Goal: Information Seeking & Learning: Find specific fact

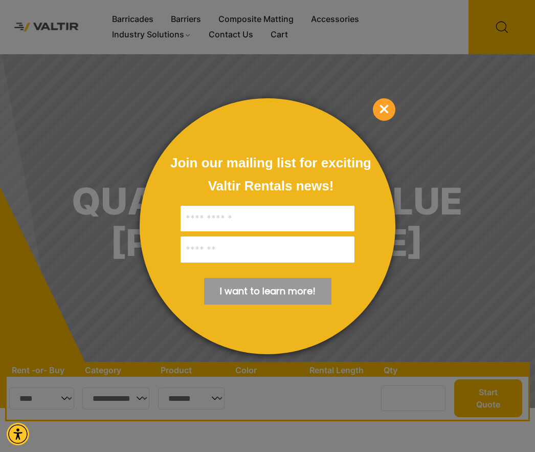
click at [387, 110] on span "×" at bounding box center [384, 109] width 23 height 23
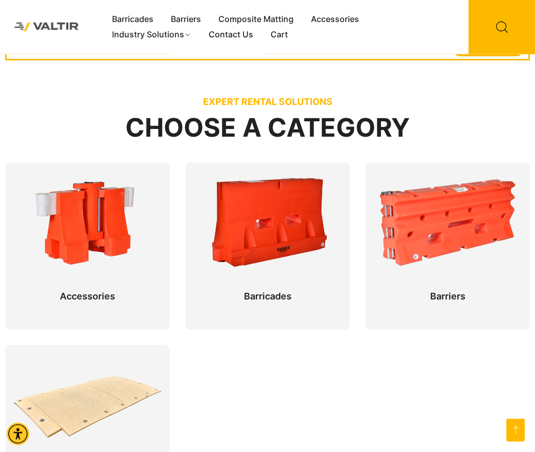
scroll to position [361, 0]
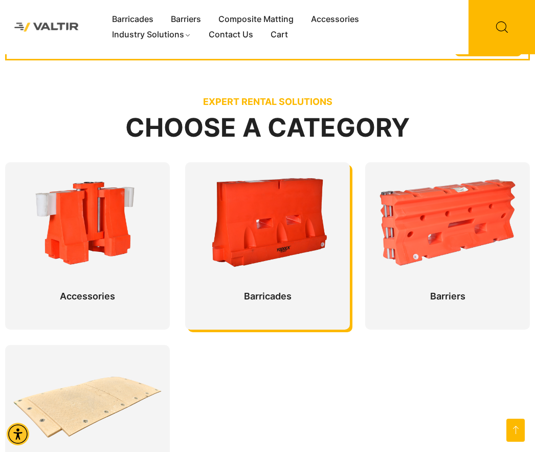
click at [219, 275] on div at bounding box center [267, 245] width 165 height 167
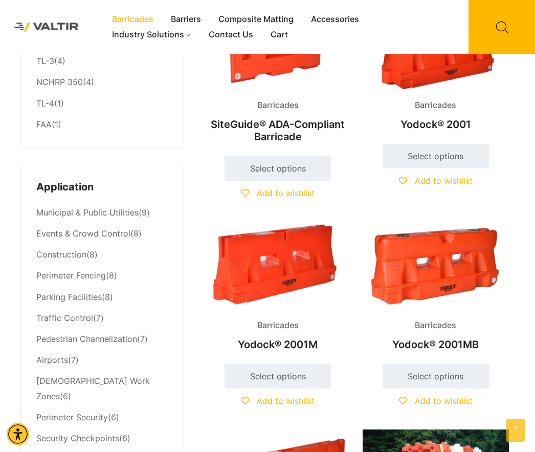
scroll to position [322, 0]
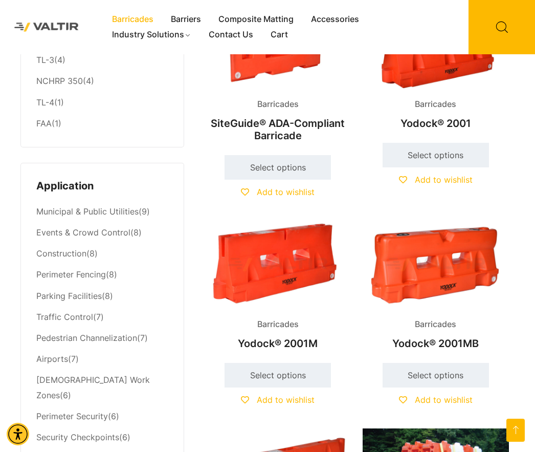
click at [460, 283] on img at bounding box center [436, 265] width 146 height 88
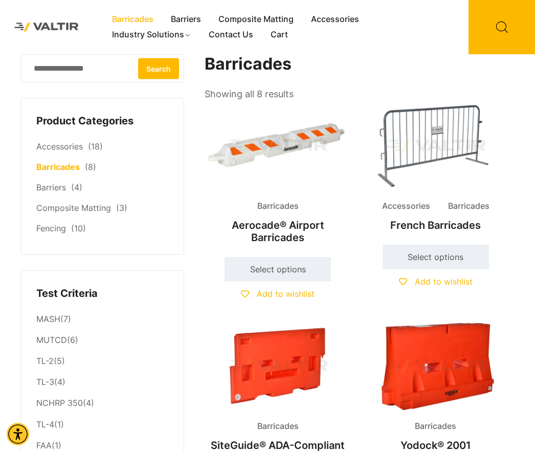
click at [64, 32] on img at bounding box center [47, 27] width 78 height 22
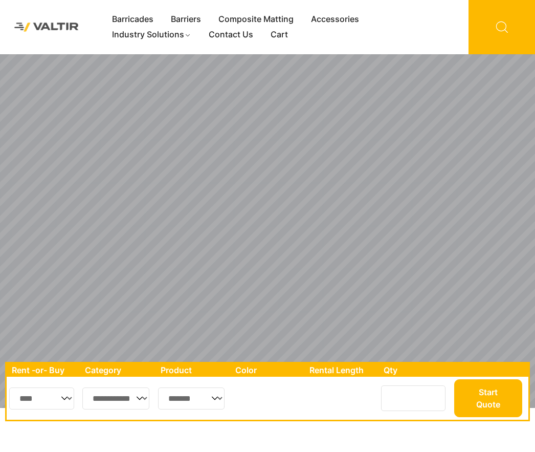
click at [502, 27] on icon at bounding box center [502, 27] width 67 height 54
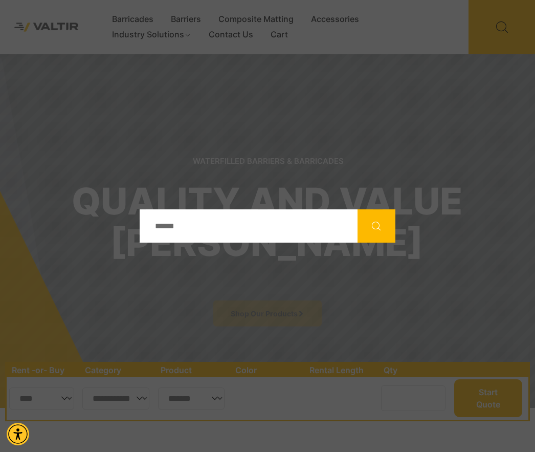
click at [240, 243] on input "Search" at bounding box center [249, 225] width 218 height 33
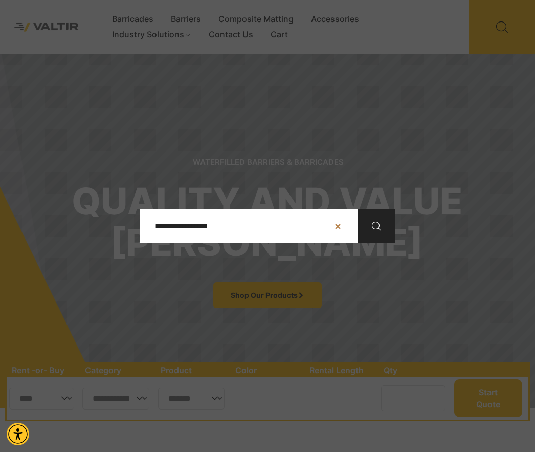
type input "**********"
click at [381, 232] on icon "Search" at bounding box center [377, 226] width 12 height 12
